Goal: Transaction & Acquisition: Purchase product/service

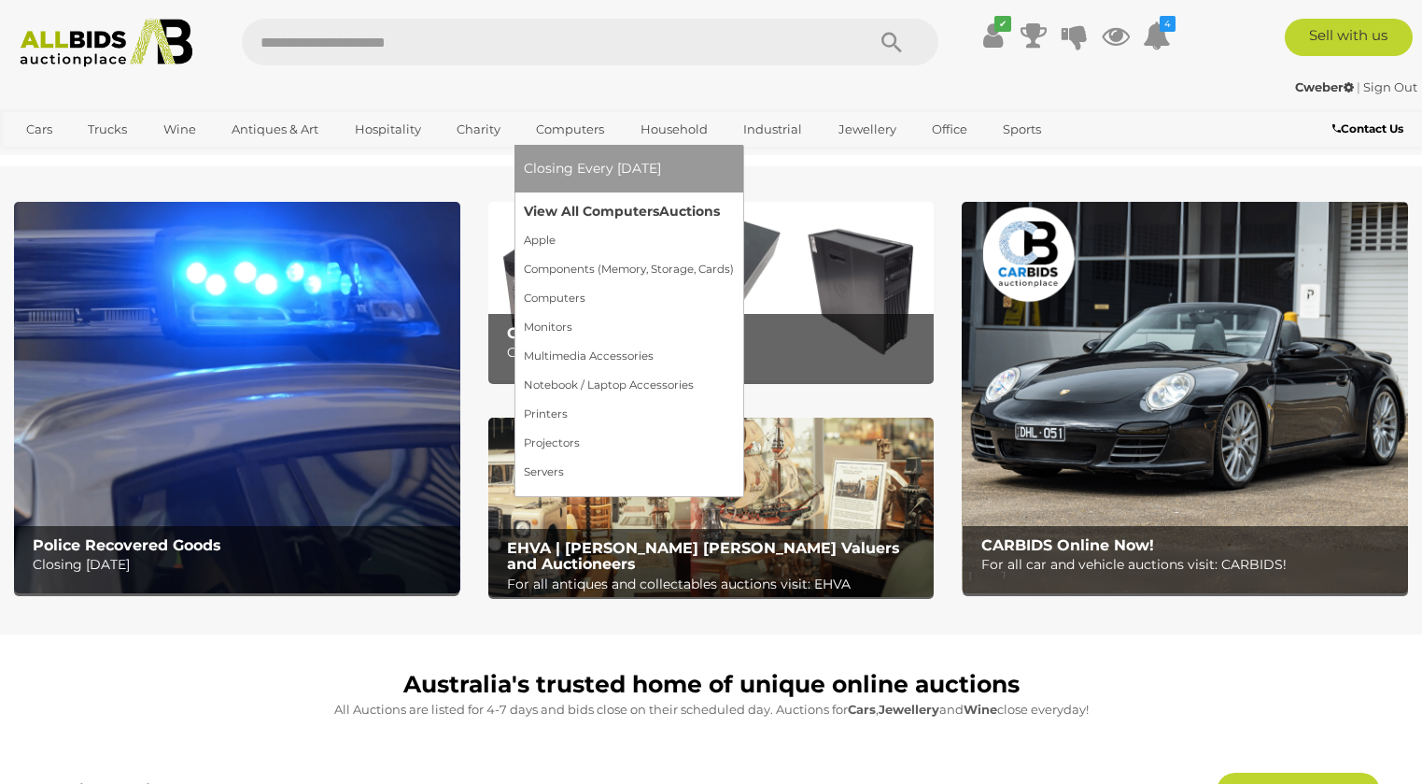
click at [593, 215] on link "View All Computers Auctions" at bounding box center [629, 211] width 210 height 29
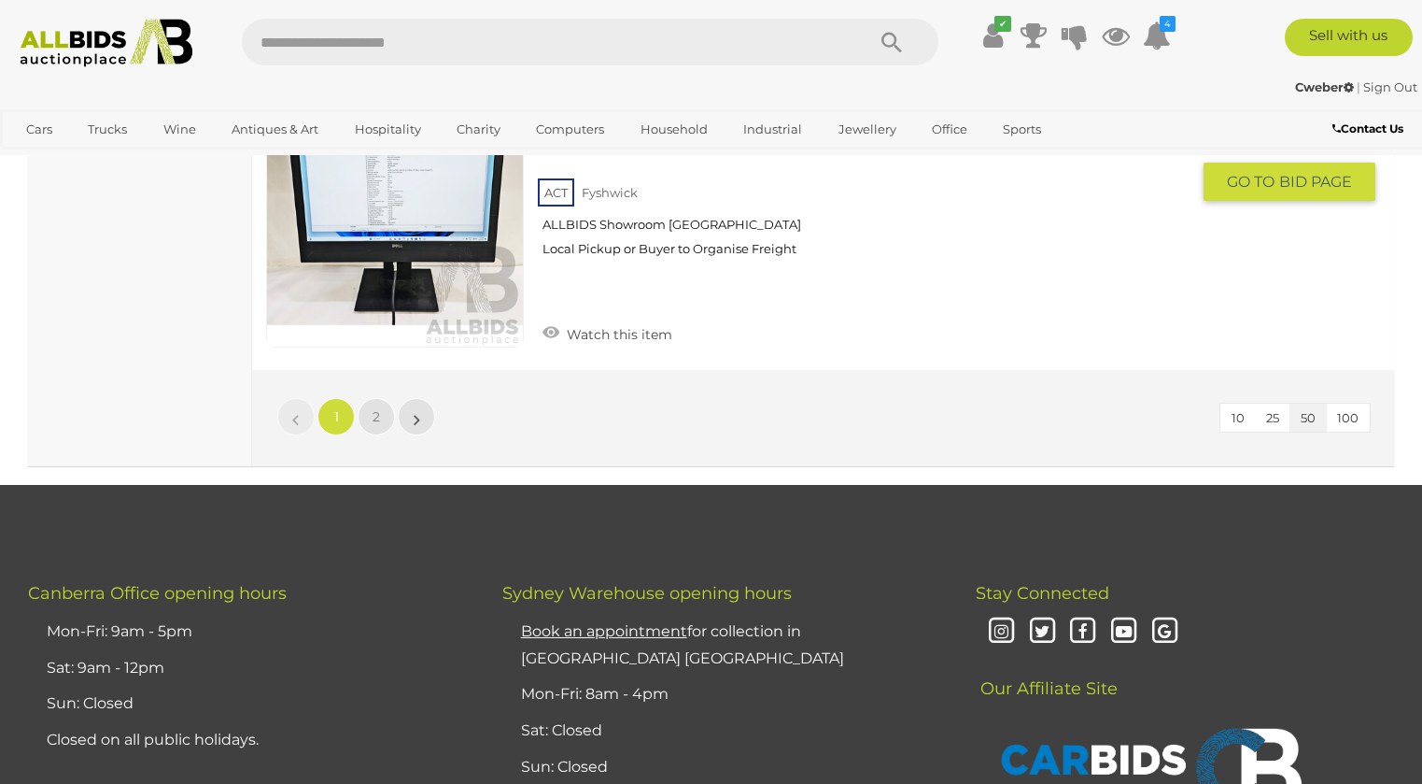
scroll to position [14874, 0]
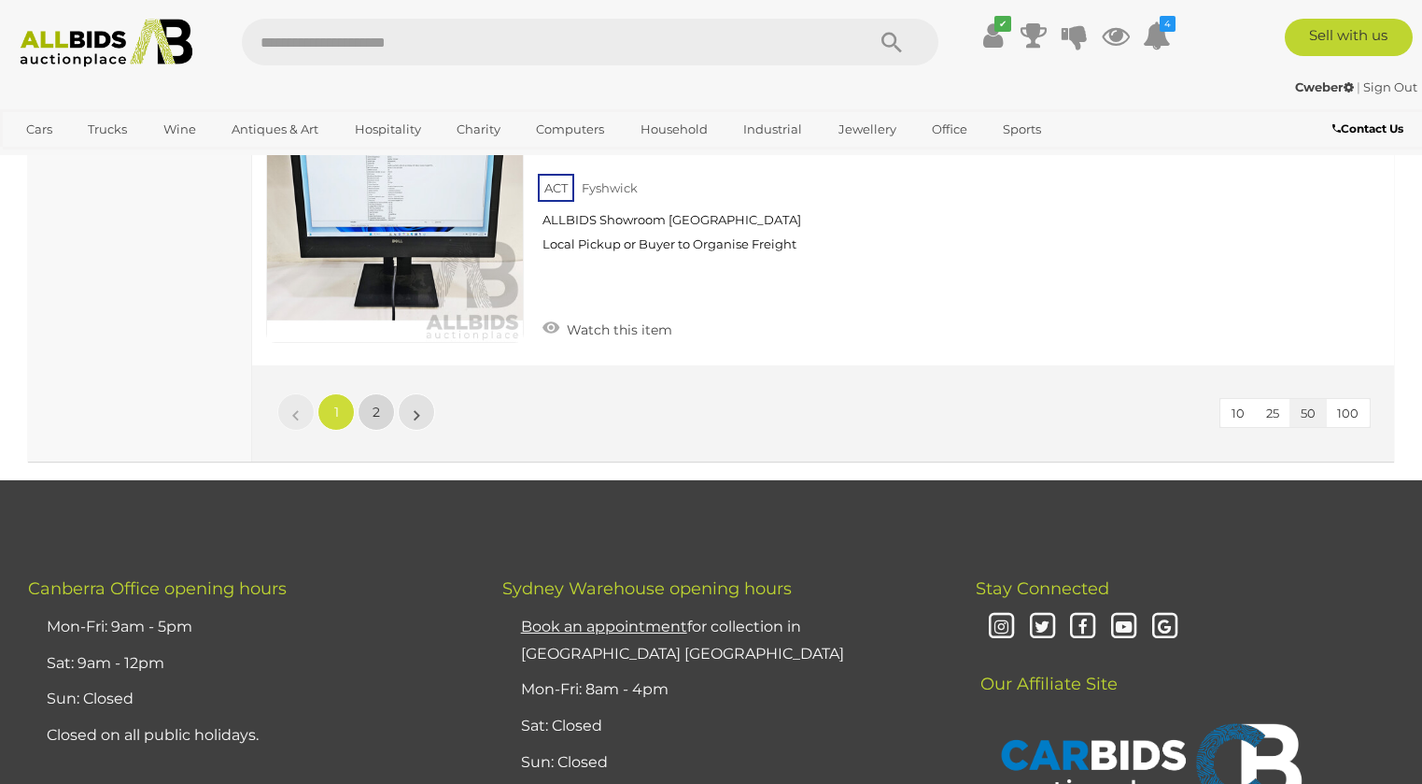
click at [385, 409] on link "2" at bounding box center [376, 411] width 37 height 37
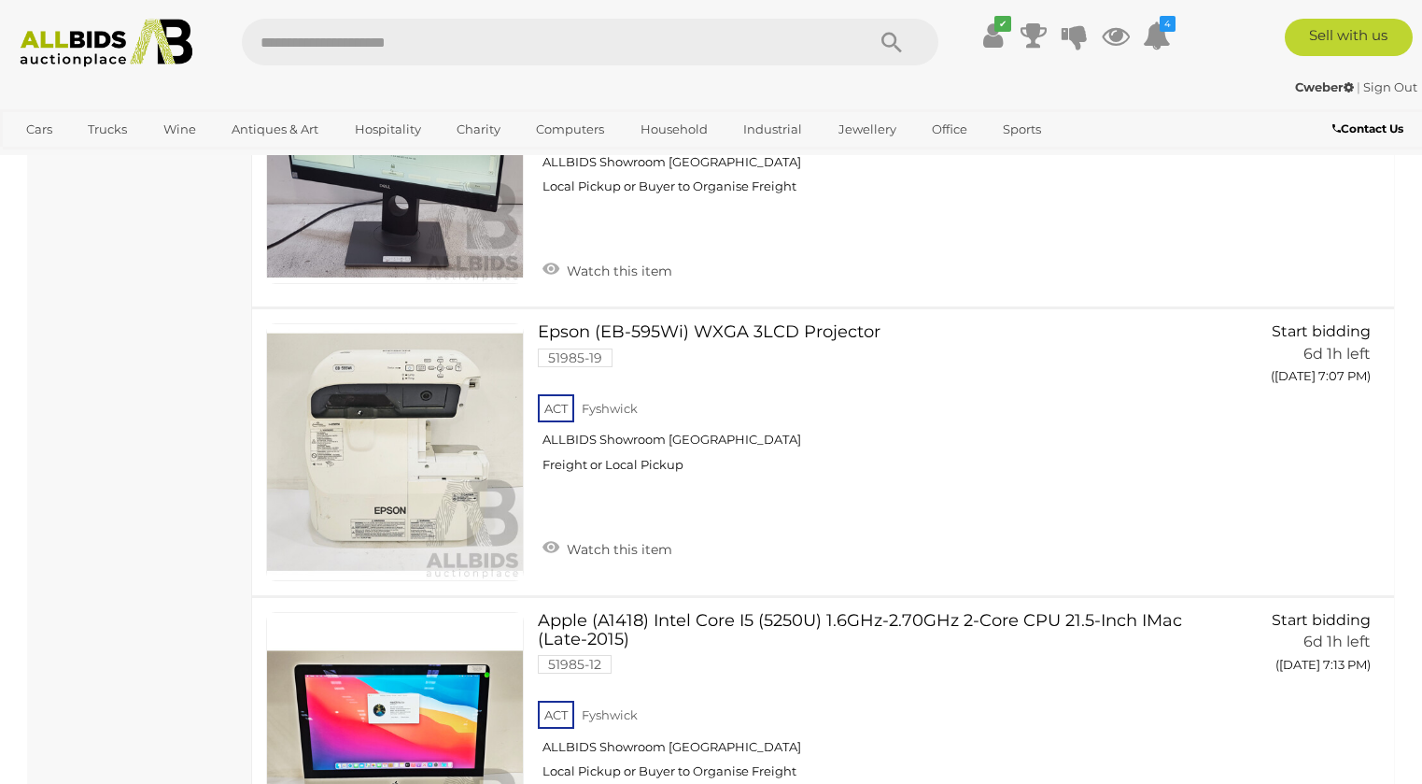
scroll to position [7223, 0]
